Goal: Task Accomplishment & Management: Manage account settings

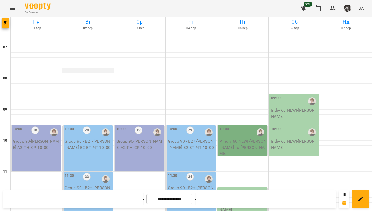
scroll to position [100, 0]
click at [5, 21] on icon "button" at bounding box center [5, 22] width 3 height 3
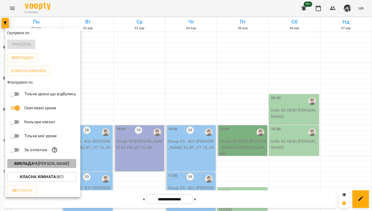
click at [62, 168] on button "Викладач : [PERSON_NAME]" at bounding box center [41, 163] width 69 height 9
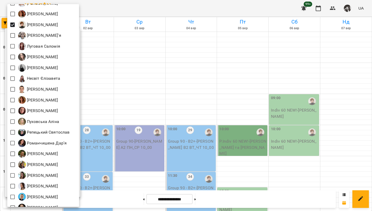
scroll to position [192, 0]
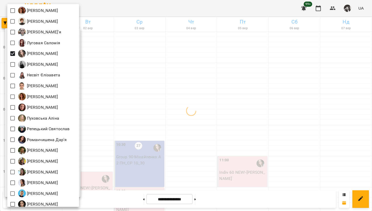
click at [146, 12] on div at bounding box center [186, 105] width 372 height 211
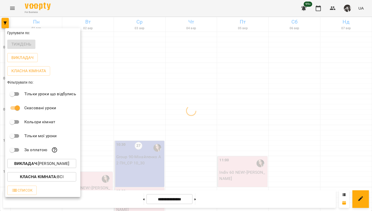
click at [146, 12] on div at bounding box center [186, 105] width 372 height 211
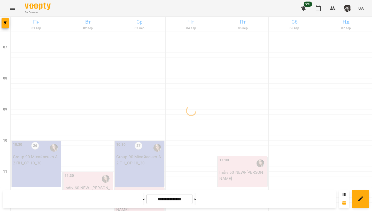
scroll to position [209, 0]
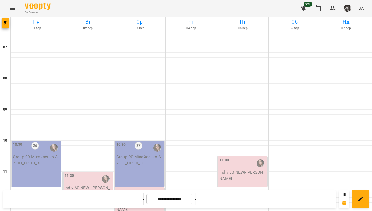
click at [143, 199] on button at bounding box center [143, 198] width 1 height 11
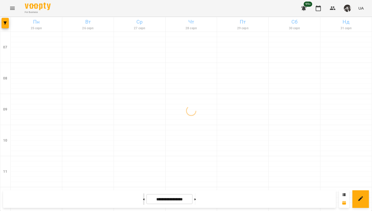
click at [143, 199] on button at bounding box center [143, 198] width 1 height 11
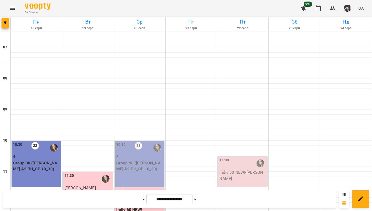
scroll to position [341, 0]
click at [143, 200] on button at bounding box center [143, 198] width 1 height 11
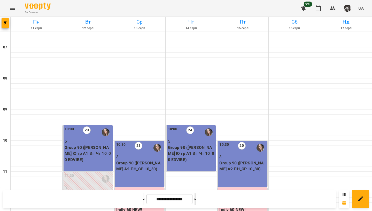
click at [196, 201] on button at bounding box center [195, 198] width 1 height 11
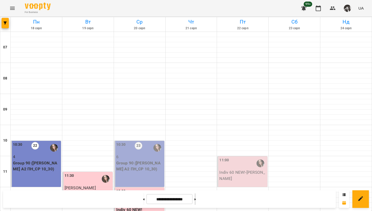
click at [196, 201] on button at bounding box center [195, 198] width 1 height 11
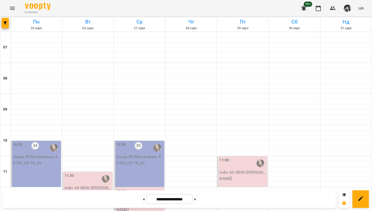
scroll to position [336, 0]
click at [143, 197] on button at bounding box center [143, 198] width 1 height 11
type input "**********"
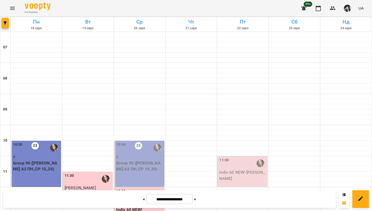
scroll to position [325, 0]
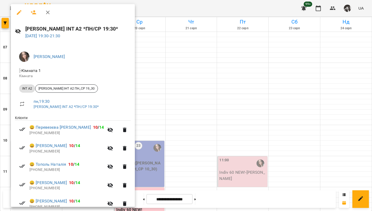
click at [147, 109] on div at bounding box center [186, 105] width 372 height 211
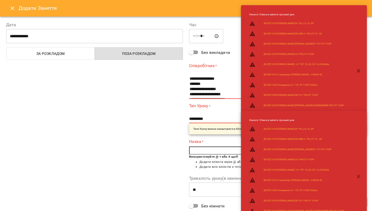
click at [242, 33] on div "***** ​" at bounding box center [277, 36] width 177 height 14
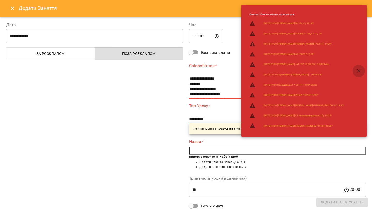
click at [361, 69] on icon "button" at bounding box center [359, 71] width 6 height 6
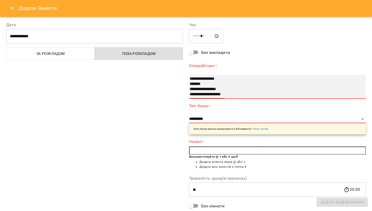
select select "**********"
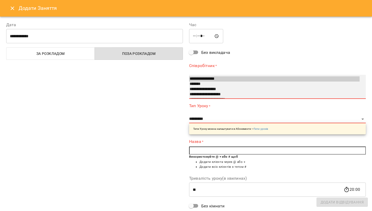
click at [215, 79] on option "**********" at bounding box center [274, 78] width 171 height 5
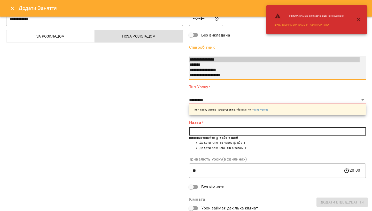
scroll to position [20, 0]
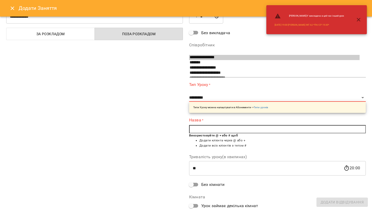
click at [222, 129] on input "text" at bounding box center [277, 129] width 177 height 8
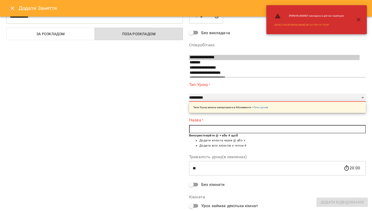
click at [220, 97] on select "**********" at bounding box center [277, 98] width 177 height 8
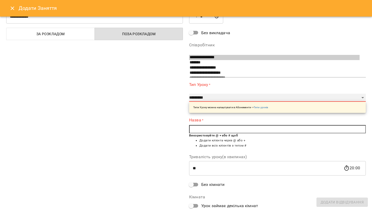
select select "*******"
type input "**"
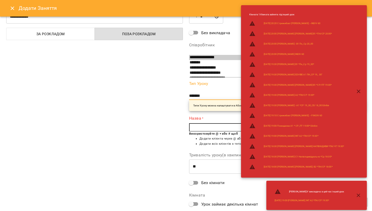
click at [360, 91] on icon "button" at bounding box center [359, 91] width 6 height 6
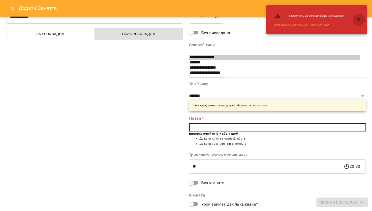
click at [361, 18] on icon "button" at bounding box center [359, 20] width 6 height 6
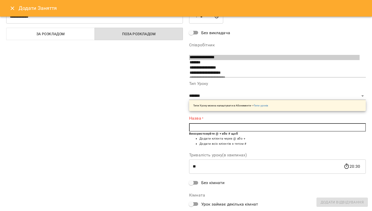
click at [267, 126] on input "text" at bounding box center [277, 127] width 177 height 8
type input "*"
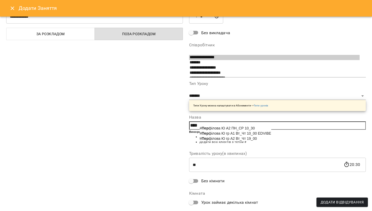
click at [257, 140] on span "# Пер філова Ю гр А2 Вт_Чт 19_00" at bounding box center [228, 138] width 57 height 4
type input "**********"
drag, startPoint x: 266, startPoint y: 125, endPoint x: 235, endPoint y: 126, distance: 31.3
click at [235, 126] on input "**********" at bounding box center [277, 125] width 177 height 8
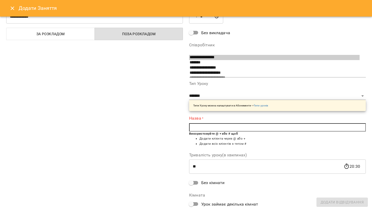
type input "*"
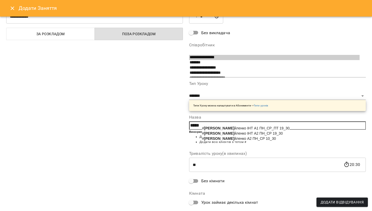
click at [265, 135] on span "# [PERSON_NAME] ІНТ А2 ПН_СР 19_30" at bounding box center [242, 133] width 81 height 4
type input "**********"
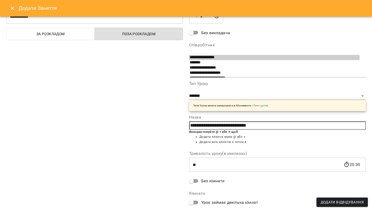
scroll to position [47, 0]
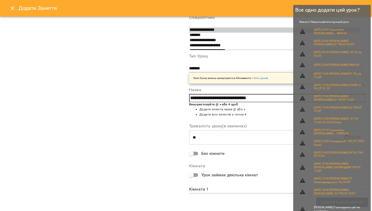
click at [329, 200] on span "Додати Відвідування" at bounding box center [342, 202] width 43 height 6
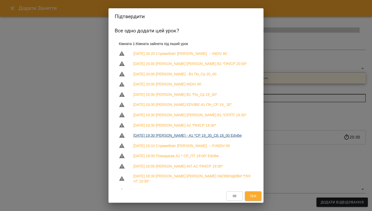
scroll to position [50, 0]
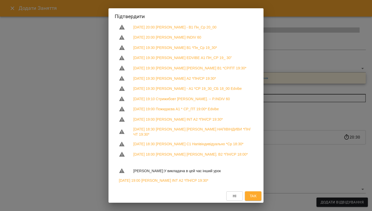
click at [253, 195] on span "Так" at bounding box center [253, 196] width 7 height 6
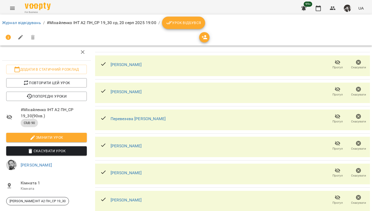
scroll to position [48, 0]
click at [49, 162] on link "[PERSON_NAME]" at bounding box center [36, 164] width 31 height 5
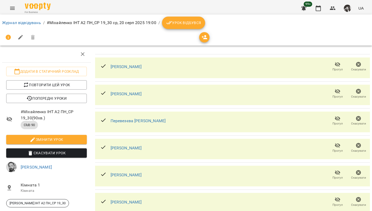
click at [72, 152] on span "Скасувати Урок" at bounding box center [46, 153] width 72 height 6
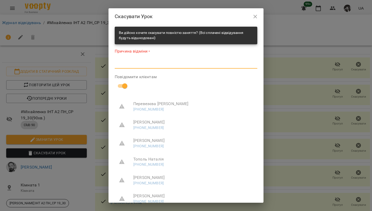
click at [164, 65] on textarea at bounding box center [186, 64] width 143 height 5
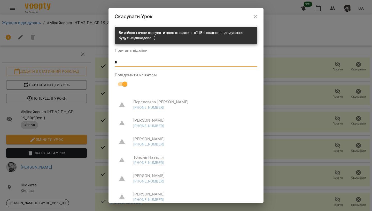
scroll to position [55, 0]
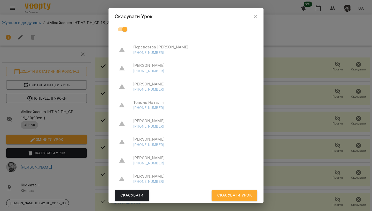
type textarea "*"
click at [229, 198] on span "Скасувати Урок" at bounding box center [235, 195] width 34 height 7
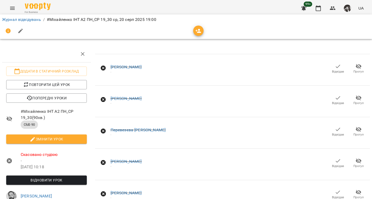
click at [11, 8] on icon "Menu" at bounding box center [12, 8] width 6 height 6
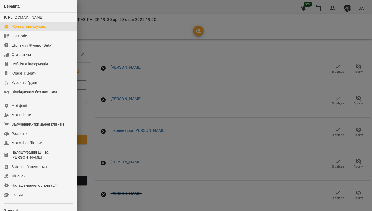
click at [48, 31] on link "Журнал відвідувань" at bounding box center [38, 26] width 77 height 9
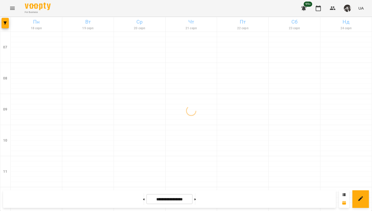
click at [11, 8] on icon "Menu" at bounding box center [12, 8] width 6 height 6
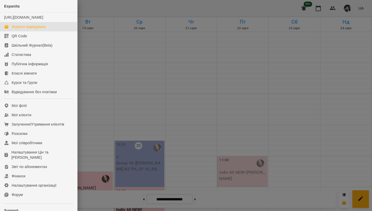
click at [116, 106] on div at bounding box center [186, 105] width 372 height 211
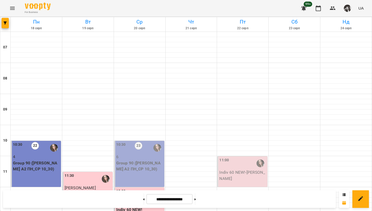
scroll to position [166, 0]
click at [5, 26] on button "button" at bounding box center [5, 23] width 7 height 10
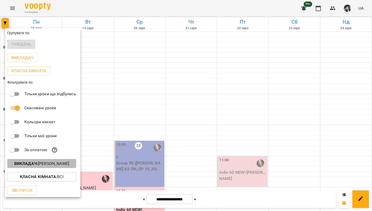
click at [54, 167] on p "Викладач : [PERSON_NAME]" at bounding box center [41, 163] width 55 height 6
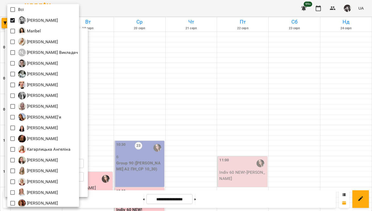
click at [152, 131] on div at bounding box center [186, 105] width 372 height 211
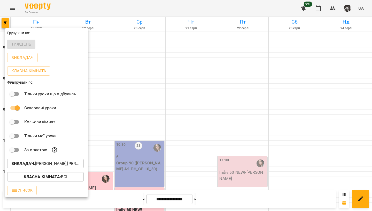
click at [152, 131] on div at bounding box center [186, 105] width 372 height 211
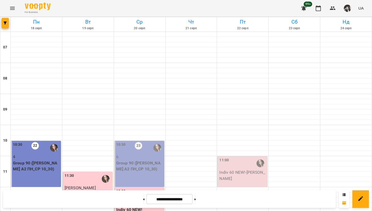
scroll to position [341, 0]
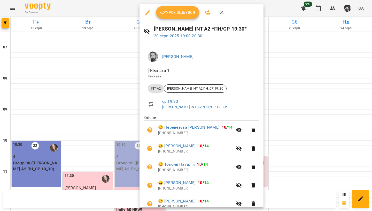
click at [259, 68] on div at bounding box center [186, 105] width 372 height 211
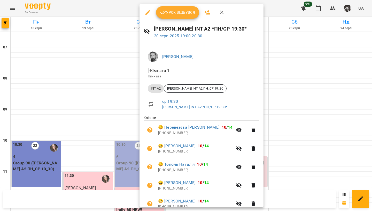
click at [279, 51] on div at bounding box center [186, 105] width 372 height 211
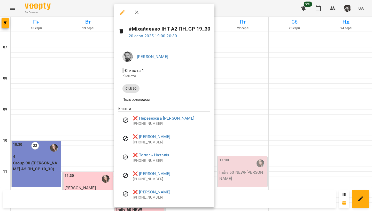
click at [225, 61] on div at bounding box center [186, 105] width 372 height 211
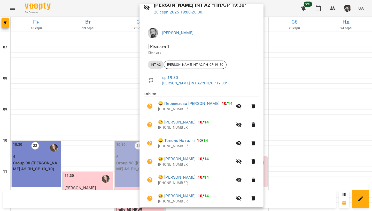
scroll to position [0, 0]
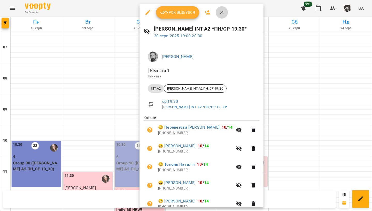
click at [222, 14] on icon "button" at bounding box center [222, 12] width 6 height 6
